Goal: Task Accomplishment & Management: Manage account settings

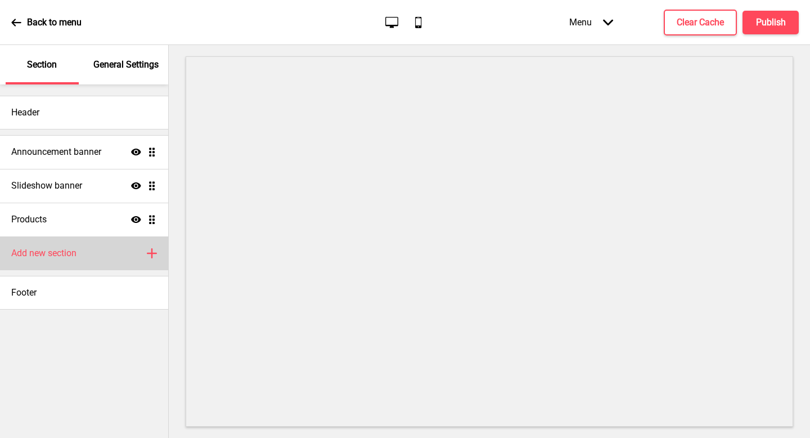
click at [120, 254] on div "Add new section Plus" at bounding box center [84, 253] width 168 height 34
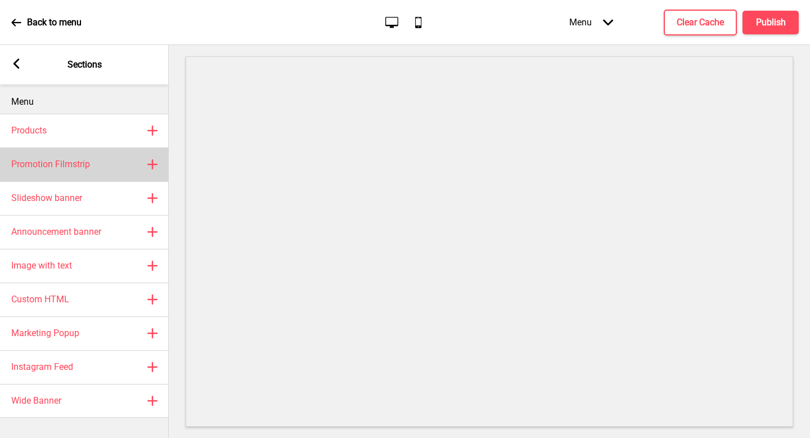
click at [107, 172] on div "Promotion Filmstrip Plus" at bounding box center [84, 164] width 169 height 34
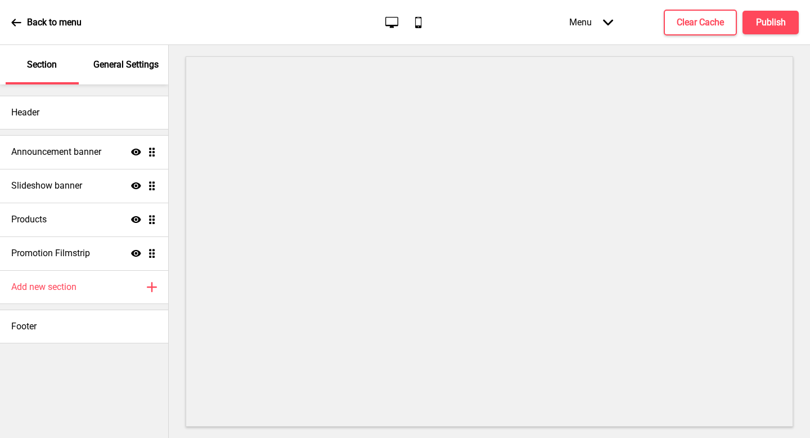
select select "center"
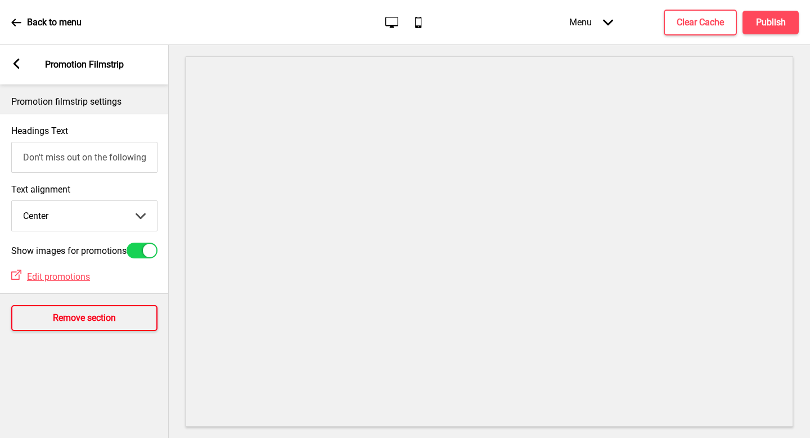
click at [70, 314] on button "Remove section" at bounding box center [84, 318] width 146 height 26
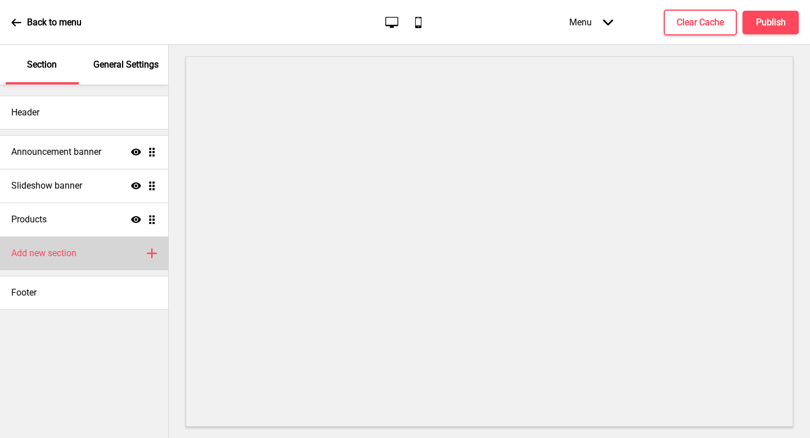
click at [114, 263] on div "Add new section Plus" at bounding box center [84, 253] width 168 height 34
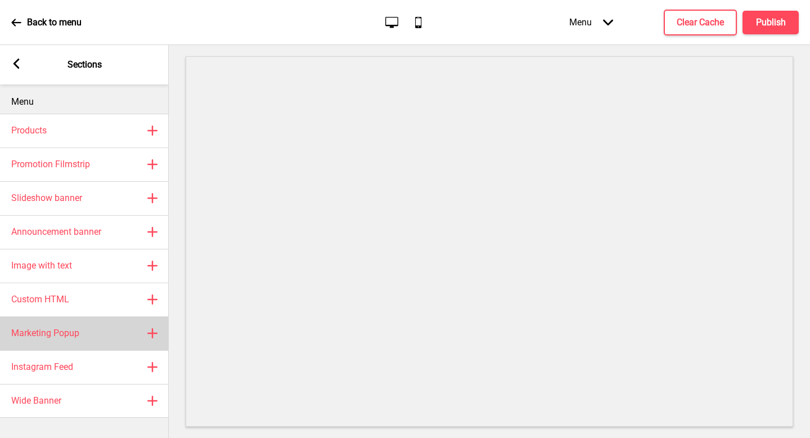
click at [118, 325] on div "Marketing Popup Plus" at bounding box center [84, 333] width 169 height 34
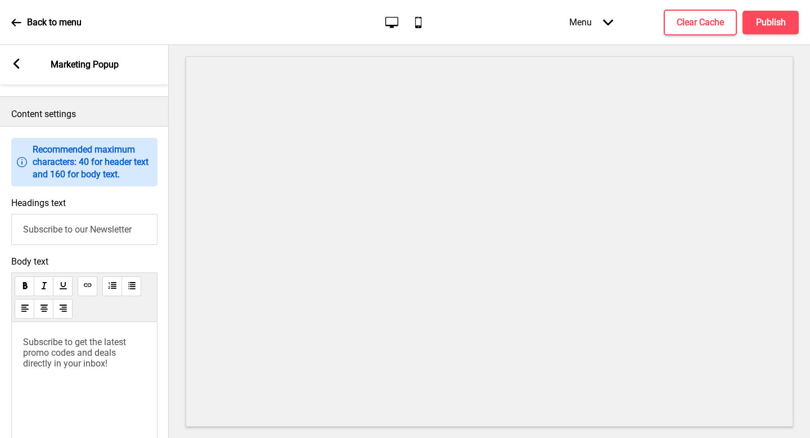
scroll to position [797, 0]
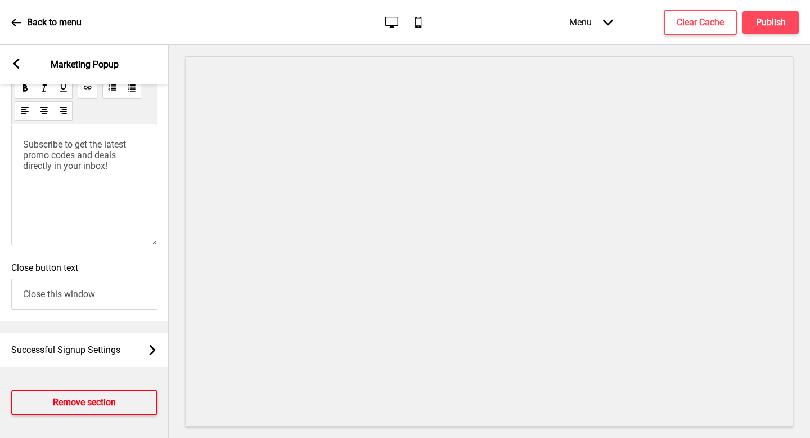
click at [113, 398] on h4 "Remove section" at bounding box center [84, 402] width 63 height 12
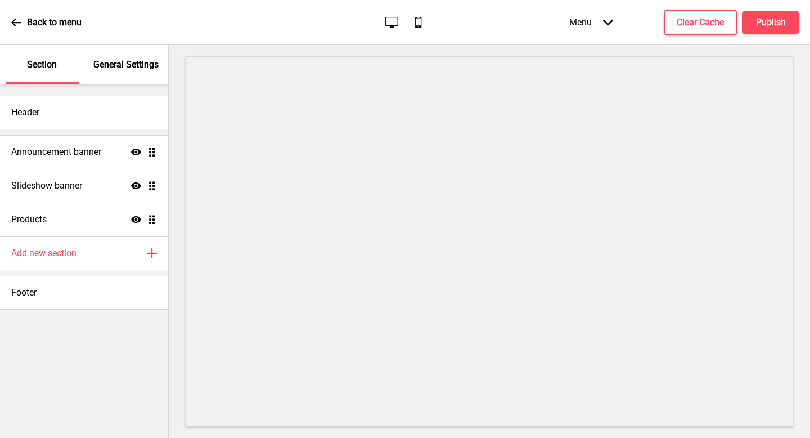
click at [20, 17] on icon at bounding box center [16, 22] width 10 height 10
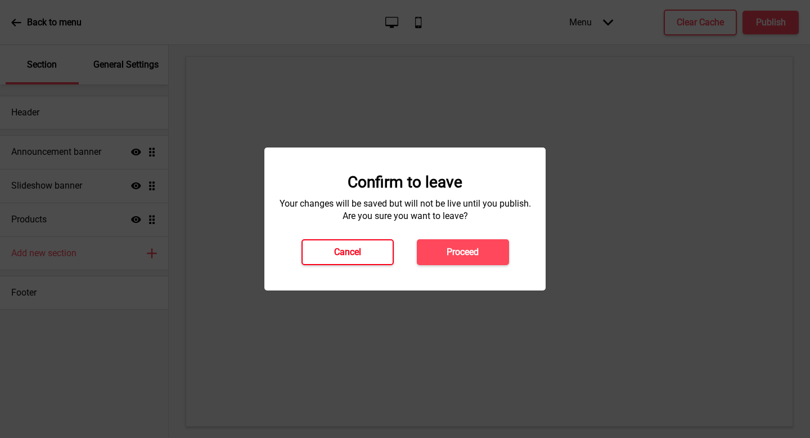
click at [363, 254] on button "Cancel" at bounding box center [348, 252] width 92 height 26
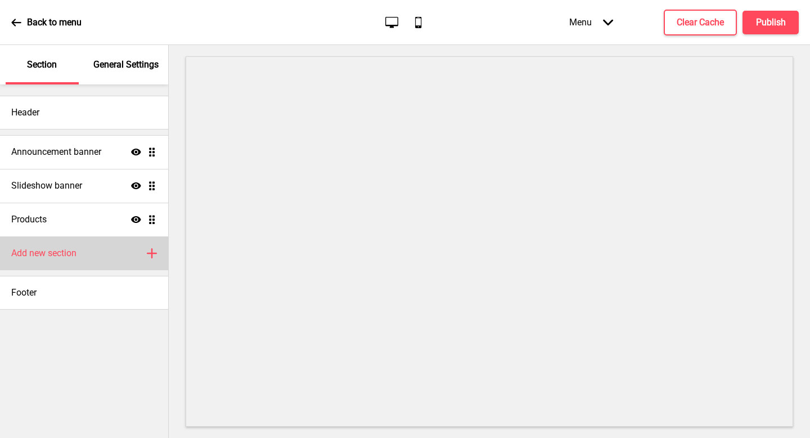
click at [132, 248] on div "Add new section Plus" at bounding box center [84, 253] width 168 height 34
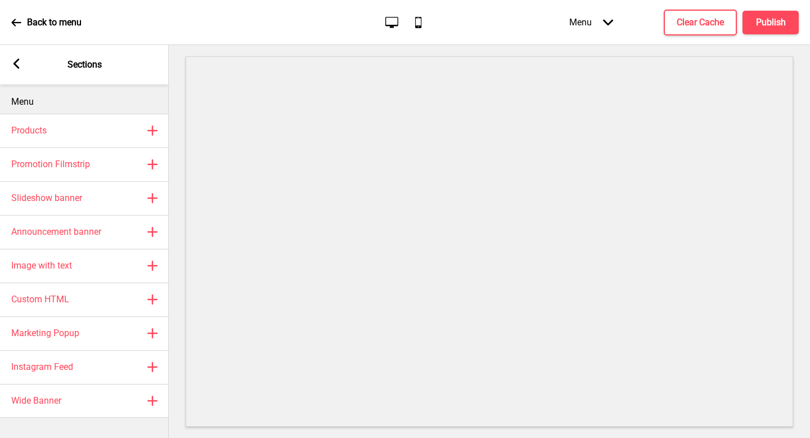
click at [75, 25] on p "Back to menu" at bounding box center [54, 22] width 55 height 12
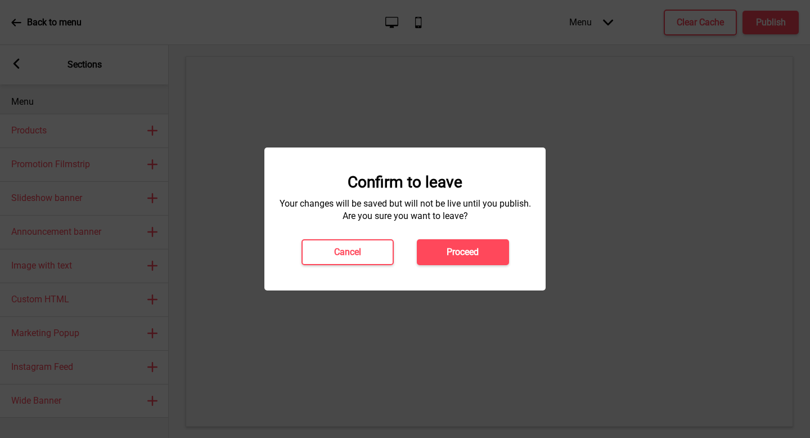
click at [477, 242] on button "Proceed" at bounding box center [463, 252] width 92 height 26
